Goal: Information Seeking & Learning: Learn about a topic

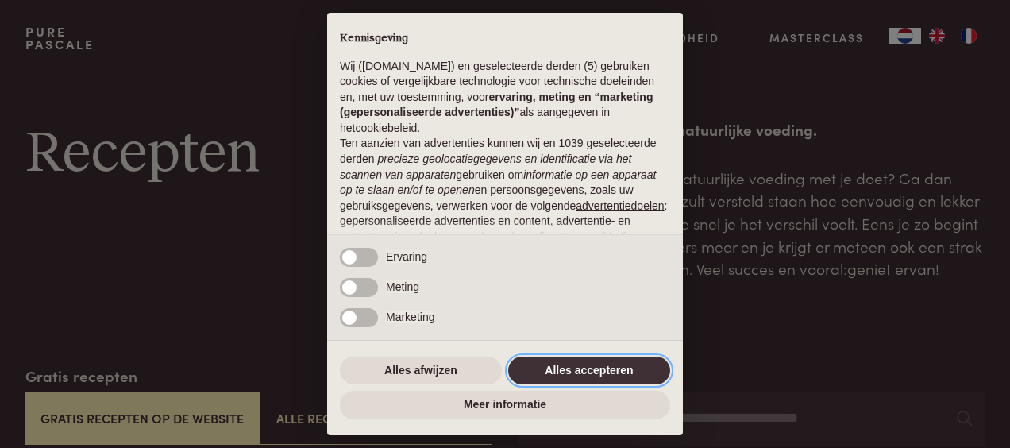
click at [584, 369] on button "Alles accepteren" at bounding box center [589, 371] width 162 height 29
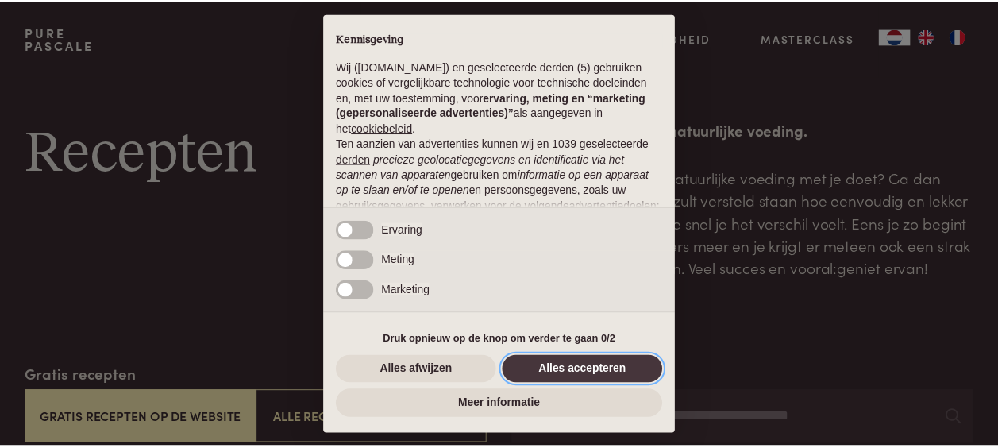
scroll to position [190, 0]
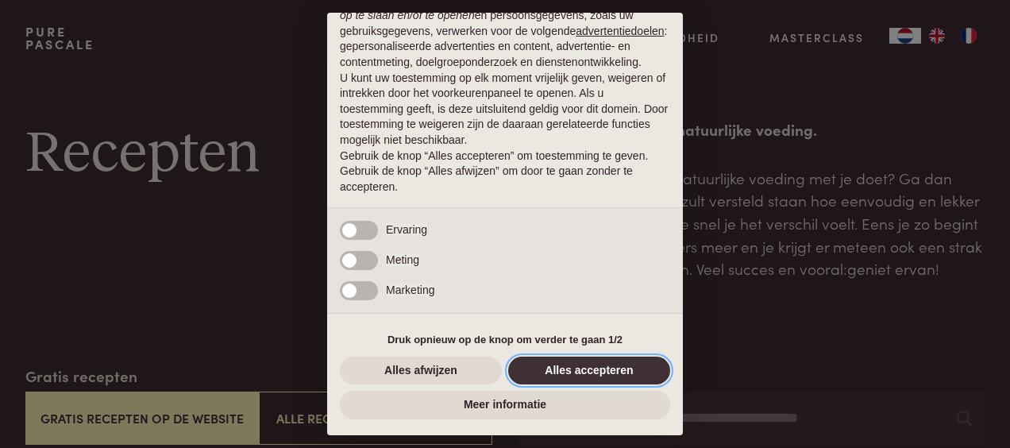
click at [589, 372] on button "Alles accepteren" at bounding box center [589, 371] width 162 height 29
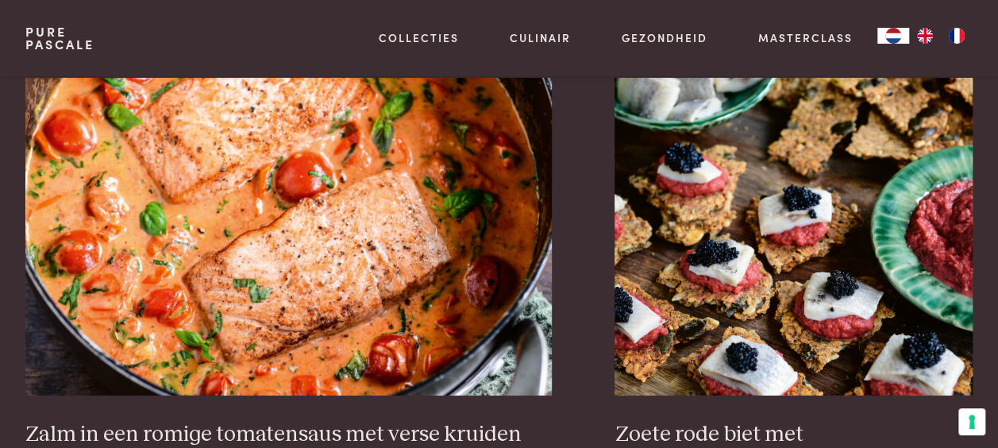
scroll to position [2661, 0]
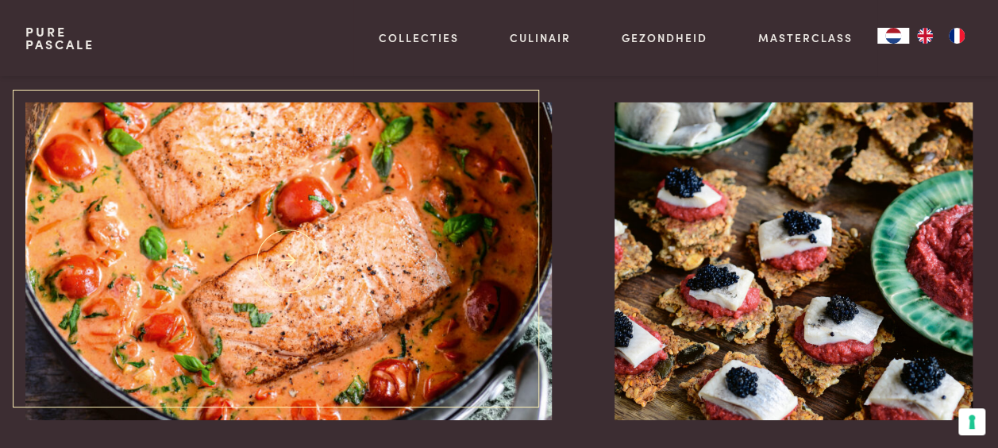
click at [307, 237] on img at bounding box center [288, 261] width 527 height 318
